Goal: Use online tool/utility: Utilize a website feature to perform a specific function

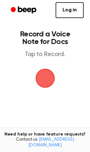
click at [49, 77] on span "button" at bounding box center [45, 78] width 31 height 31
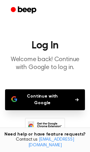
click at [56, 98] on button "Continue with Google" at bounding box center [45, 99] width 80 height 21
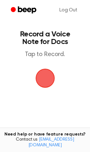
scroll to position [3, 0]
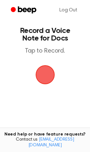
click at [44, 79] on span "button" at bounding box center [46, 75] width 34 height 34
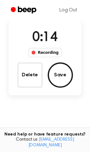
scroll to position [40, 0]
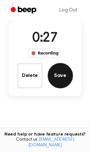
click at [63, 79] on button "Save" at bounding box center [60, 75] width 25 height 25
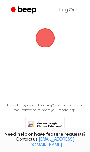
scroll to position [0, 0]
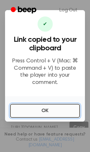
click at [57, 109] on button "OK" at bounding box center [45, 111] width 70 height 14
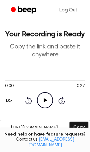
click at [41, 102] on icon "Play Audio" at bounding box center [45, 100] width 16 height 16
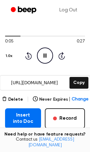
scroll to position [45, 0]
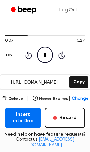
click at [46, 49] on icon "Pause Audio" at bounding box center [45, 55] width 16 height 16
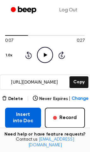
click at [32, 117] on button "Insert into Doc" at bounding box center [23, 118] width 36 height 20
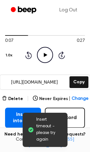
click at [50, 130] on span "Insert timeout - please try again" at bounding box center [49, 130] width 26 height 27
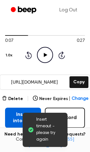
click at [14, 119] on button "Insert into Doc" at bounding box center [23, 118] width 36 height 20
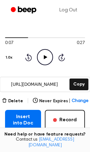
scroll to position [44, 0]
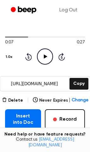
click at [43, 85] on input "[URL][DOMAIN_NAME]" at bounding box center [34, 84] width 68 height 14
click at [74, 12] on link "Log Out" at bounding box center [68, 10] width 31 height 15
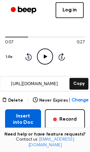
click at [23, 117] on button "Insert into Doc" at bounding box center [23, 119] width 36 height 20
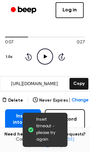
click at [43, 136] on span "Insert timeout - please try again" at bounding box center [49, 130] width 26 height 27
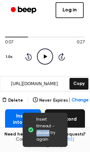
click at [83, 129] on button "Record" at bounding box center [65, 119] width 40 height 20
